Goal: Complete application form: Complete application form

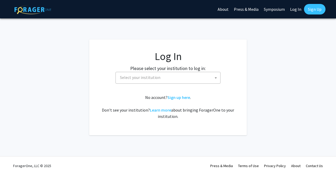
select select
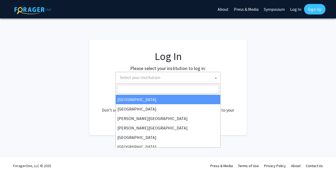
click at [174, 81] on span "Select your institution" at bounding box center [169, 77] width 102 height 11
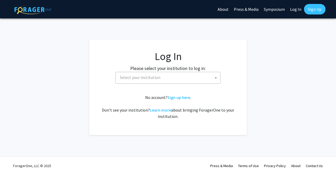
click at [174, 81] on span "Select your institution" at bounding box center [169, 77] width 102 height 11
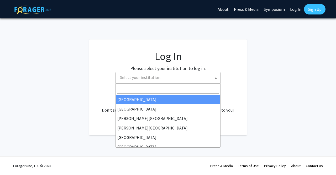
click at [148, 81] on span "Select your institution" at bounding box center [169, 77] width 102 height 11
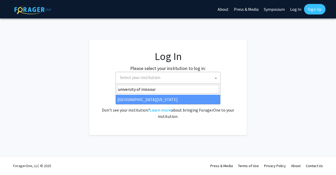
type input "university of missour"
select select "33"
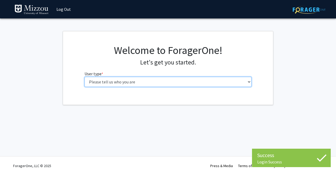
click at [251, 82] on select "Please tell us who you are Undergraduate Student Master's Student Doctoral Cand…" at bounding box center [168, 82] width 167 height 10
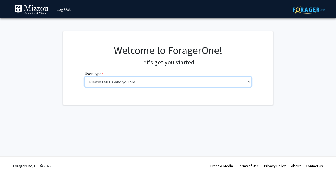
select select "5: faculty"
click at [85, 77] on select "Please tell us who you are Undergraduate Student Master's Student Doctoral Cand…" at bounding box center [168, 82] width 167 height 10
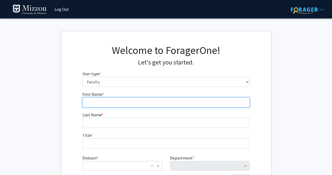
click at [120, 100] on input "First Name * required" at bounding box center [165, 102] width 167 height 10
type input "Yerina"
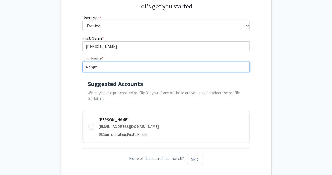
scroll to position [56, 0]
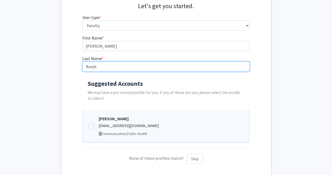
type input "Ranjit"
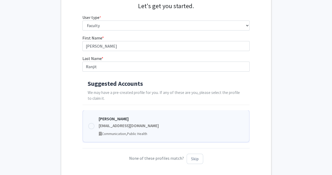
click at [108, 128] on div "ranjity@umsystem.edu" at bounding box center [171, 126] width 145 height 6
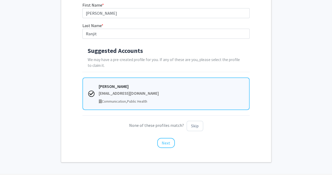
scroll to position [90, 0]
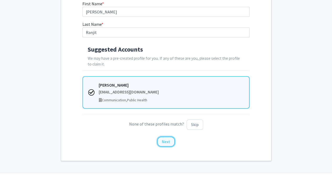
click at [161, 140] on button "Next" at bounding box center [166, 141] width 18 height 10
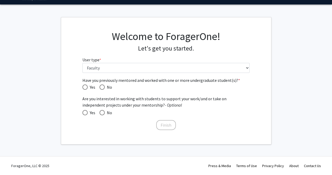
scroll to position [13, 0]
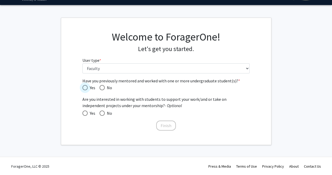
click at [86, 87] on span "Have you previously mentored and worked with one or more undergraduate student(…" at bounding box center [84, 87] width 5 height 5
click at [86, 87] on input "Yes" at bounding box center [84, 87] width 5 height 5
radio input "true"
click at [85, 112] on span at bounding box center [84, 112] width 5 height 5
click at [85, 112] on input "Yes" at bounding box center [84, 112] width 5 height 5
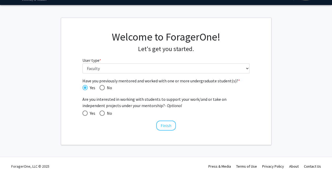
radio input "true"
click at [164, 125] on button "Finish" at bounding box center [166, 125] width 20 height 10
